Goal: Task Accomplishment & Management: Complete application form

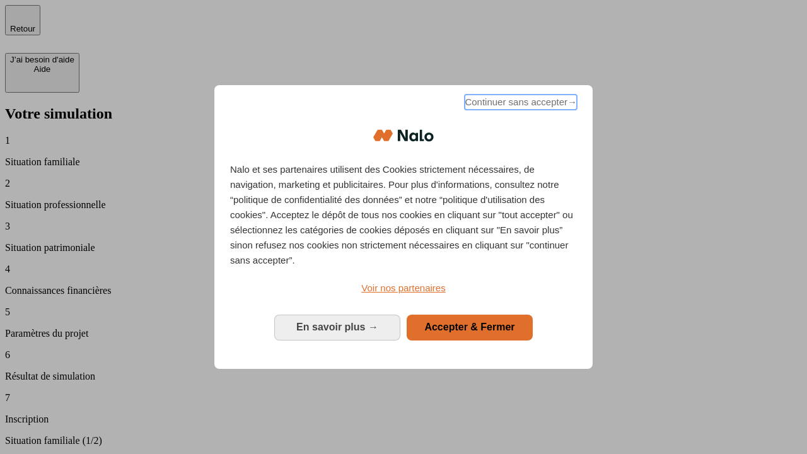
click at [520, 104] on span "Continuer sans accepter →" at bounding box center [521, 102] width 112 height 15
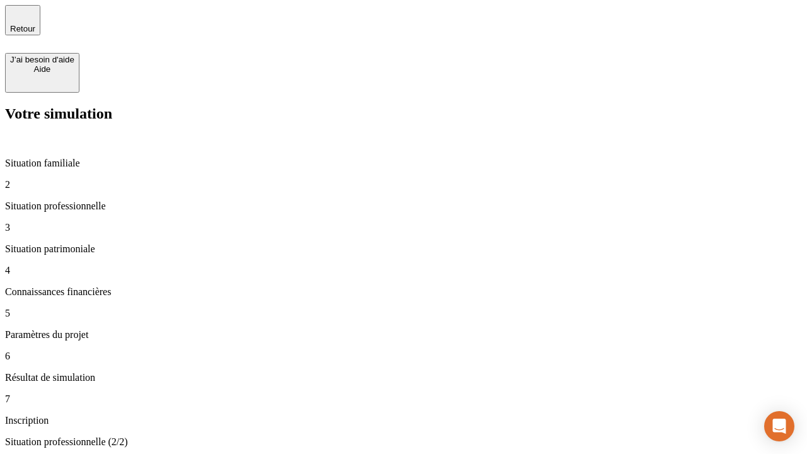
type input "30 000"
type input "40 000"
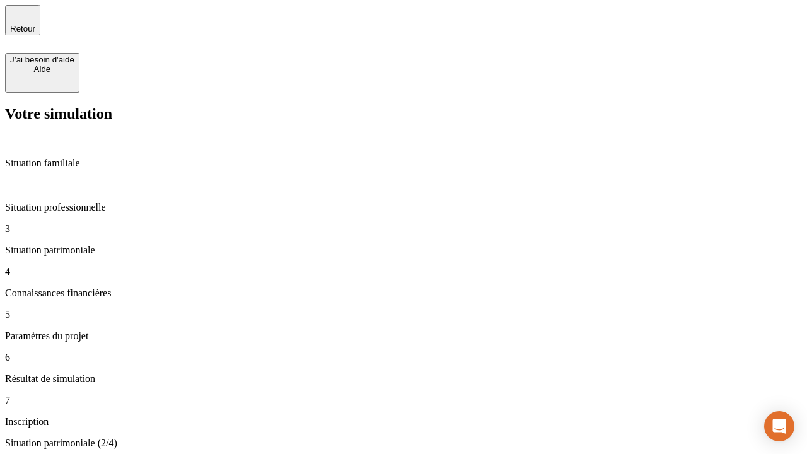
type input "1 100"
type input "20"
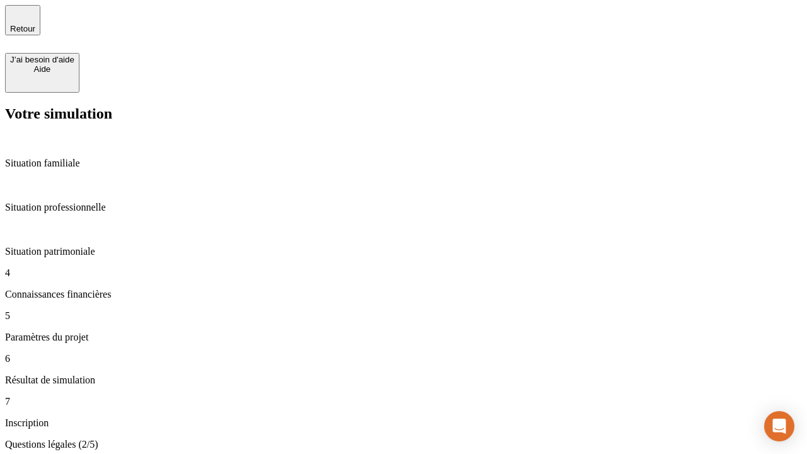
scroll to position [3, 0]
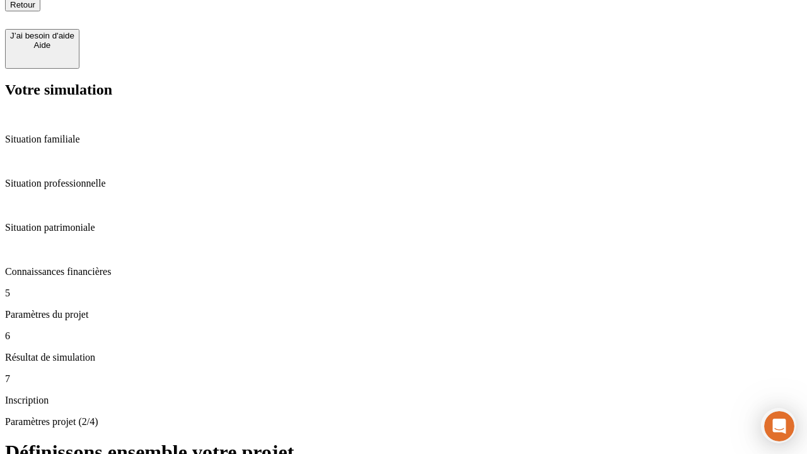
type input "40"
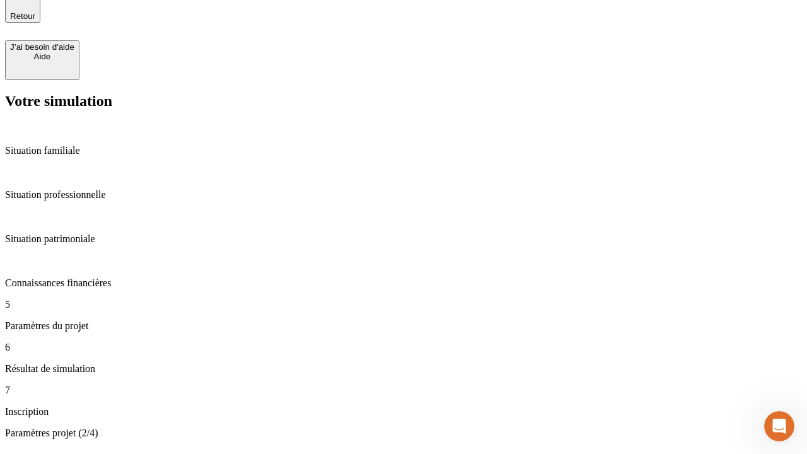
type input "50 000"
type input "640"
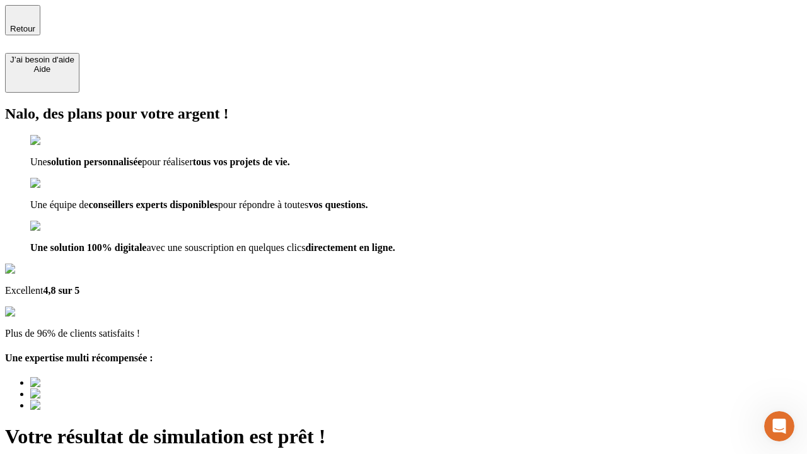
type input "[EMAIL_ADDRESS][DOMAIN_NAME]"
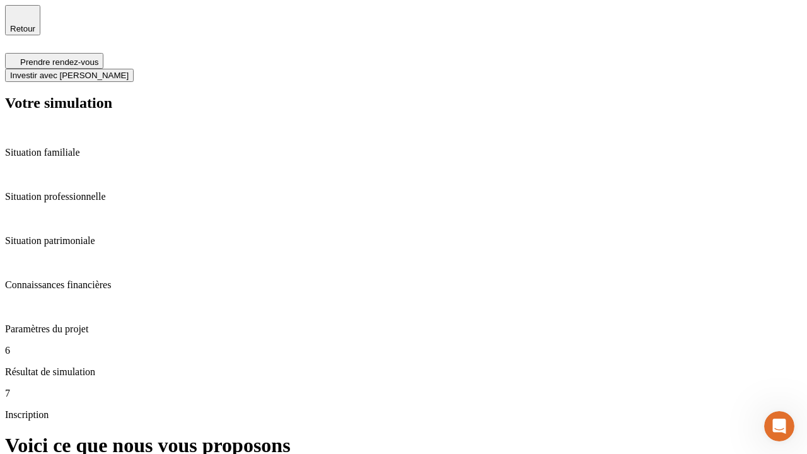
click at [129, 71] on span "Investir avec [PERSON_NAME]" at bounding box center [69, 75] width 119 height 9
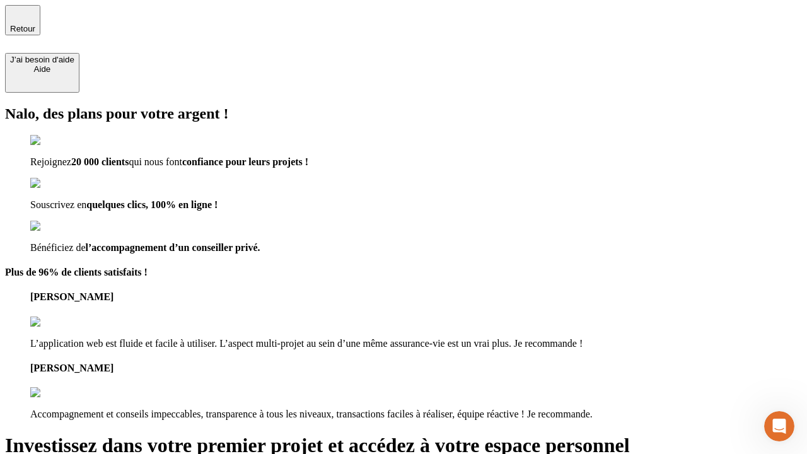
type input "[EMAIL_ADDRESS][DOMAIN_NAME]"
